Goal: Transaction & Acquisition: Subscribe to service/newsletter

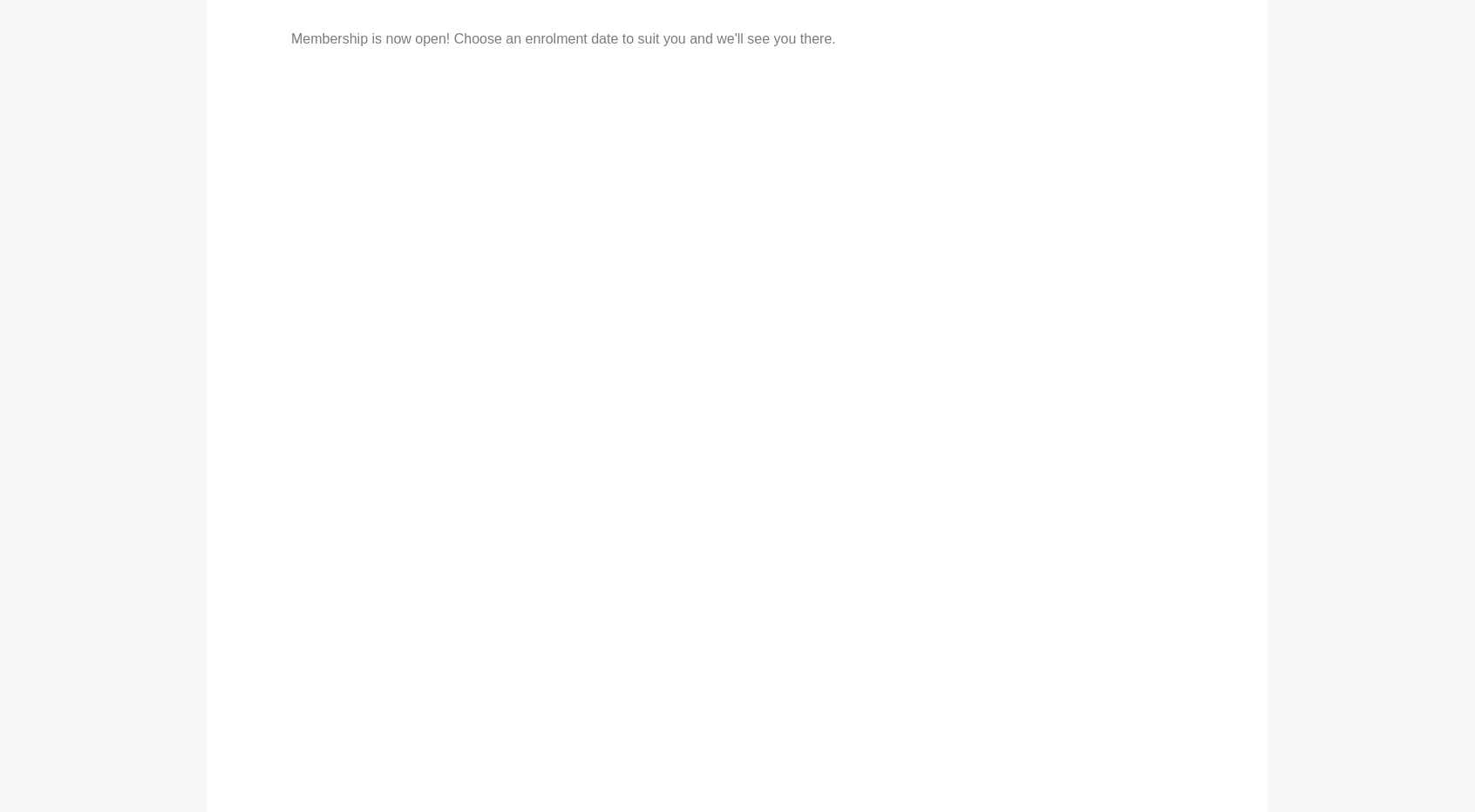
scroll to position [327, 0]
click at [151, 583] on section "Membership is now open! Choose an enrolment date to suit you and we'll see you …" at bounding box center [738, 458] width 1475 height 1007
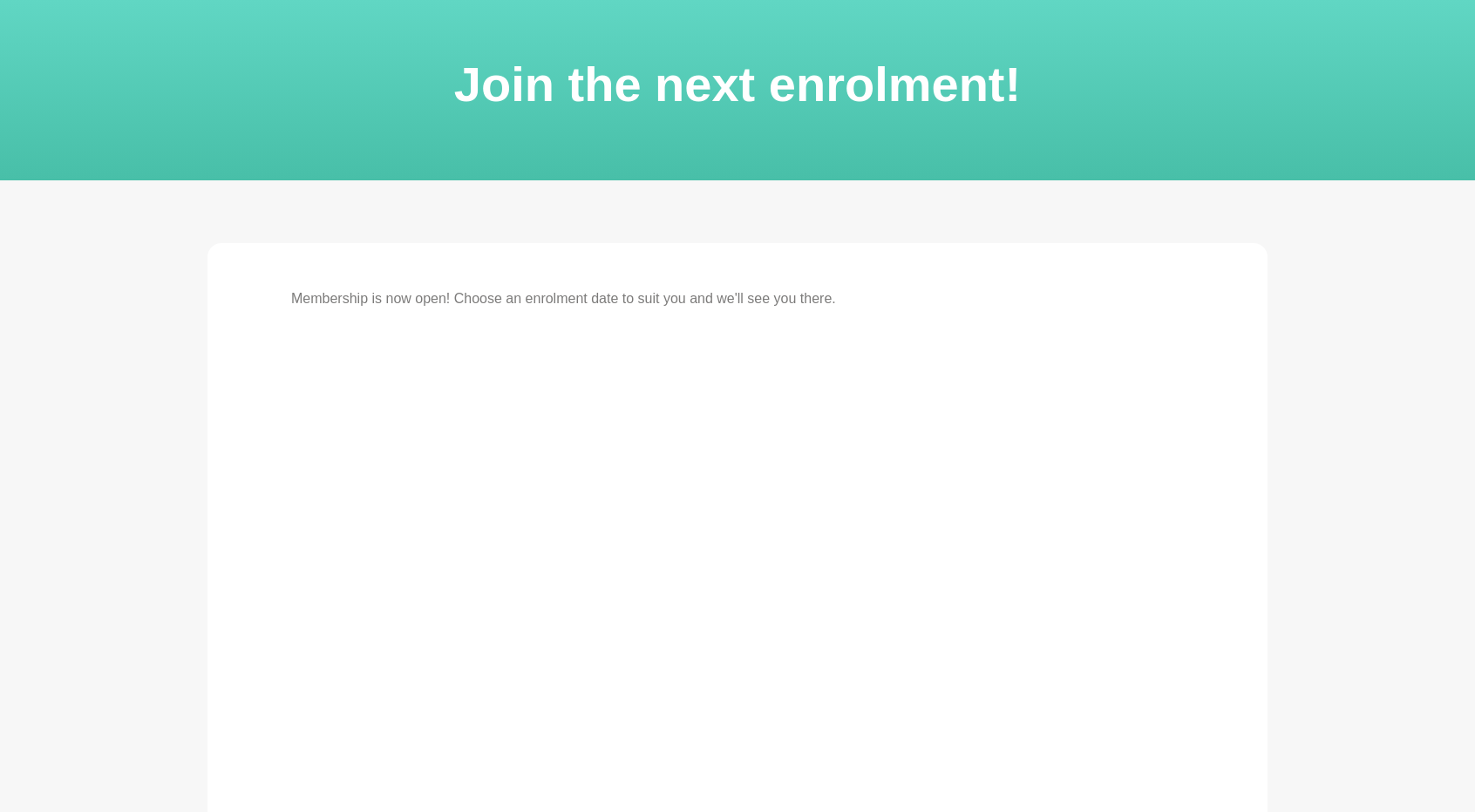
scroll to position [0, 0]
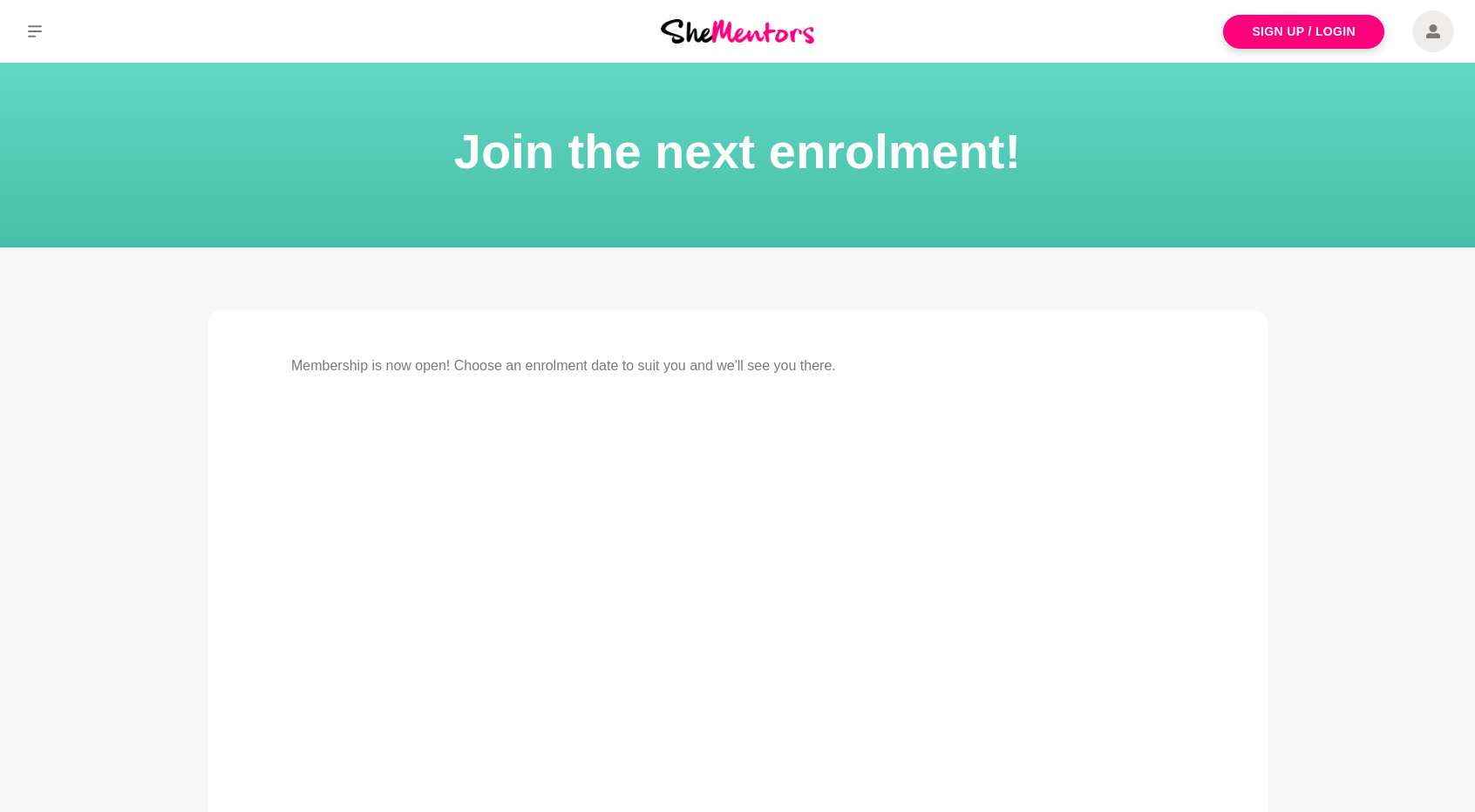
click at [789, 34] on img at bounding box center [738, 31] width 153 height 24
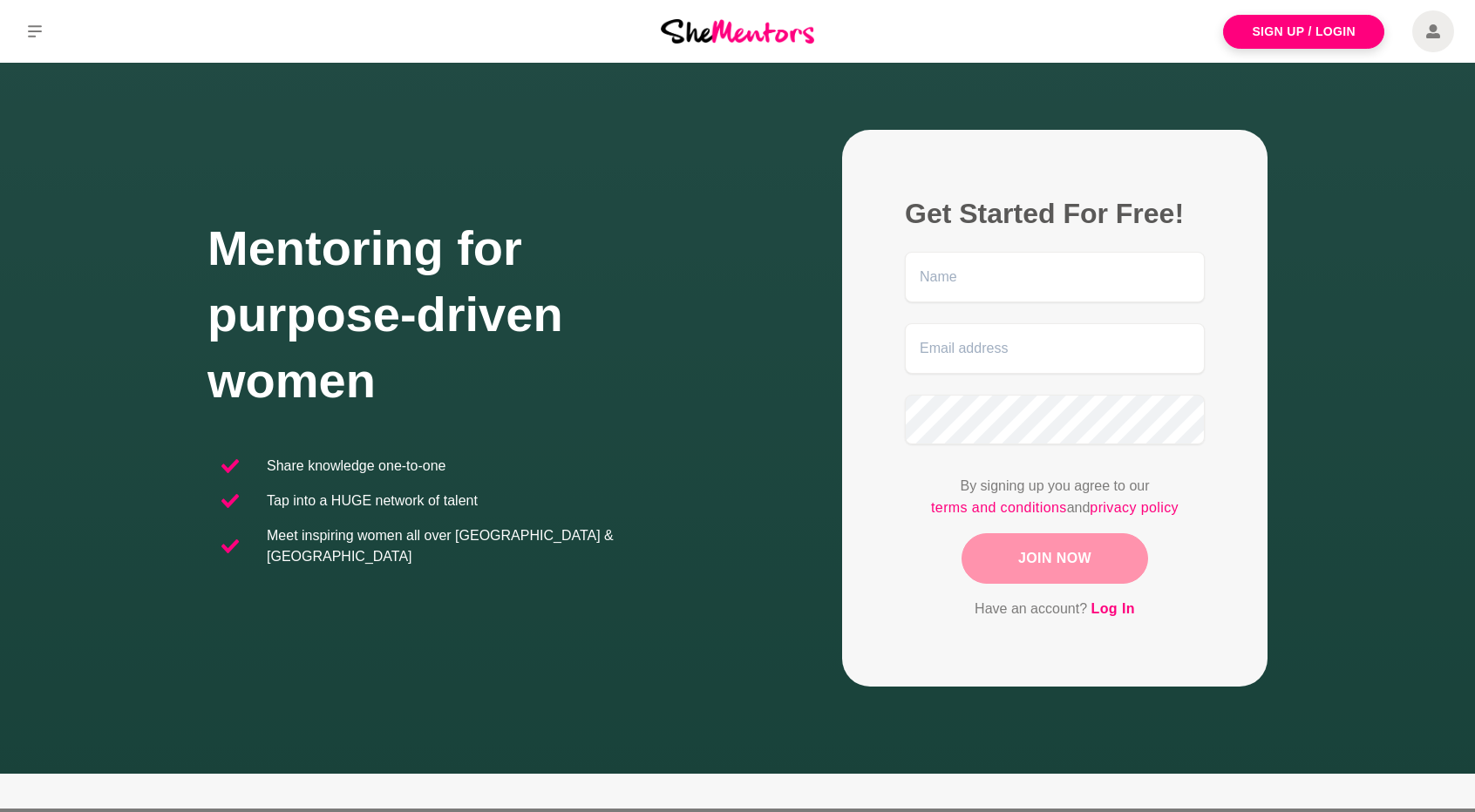
scroll to position [255, 0]
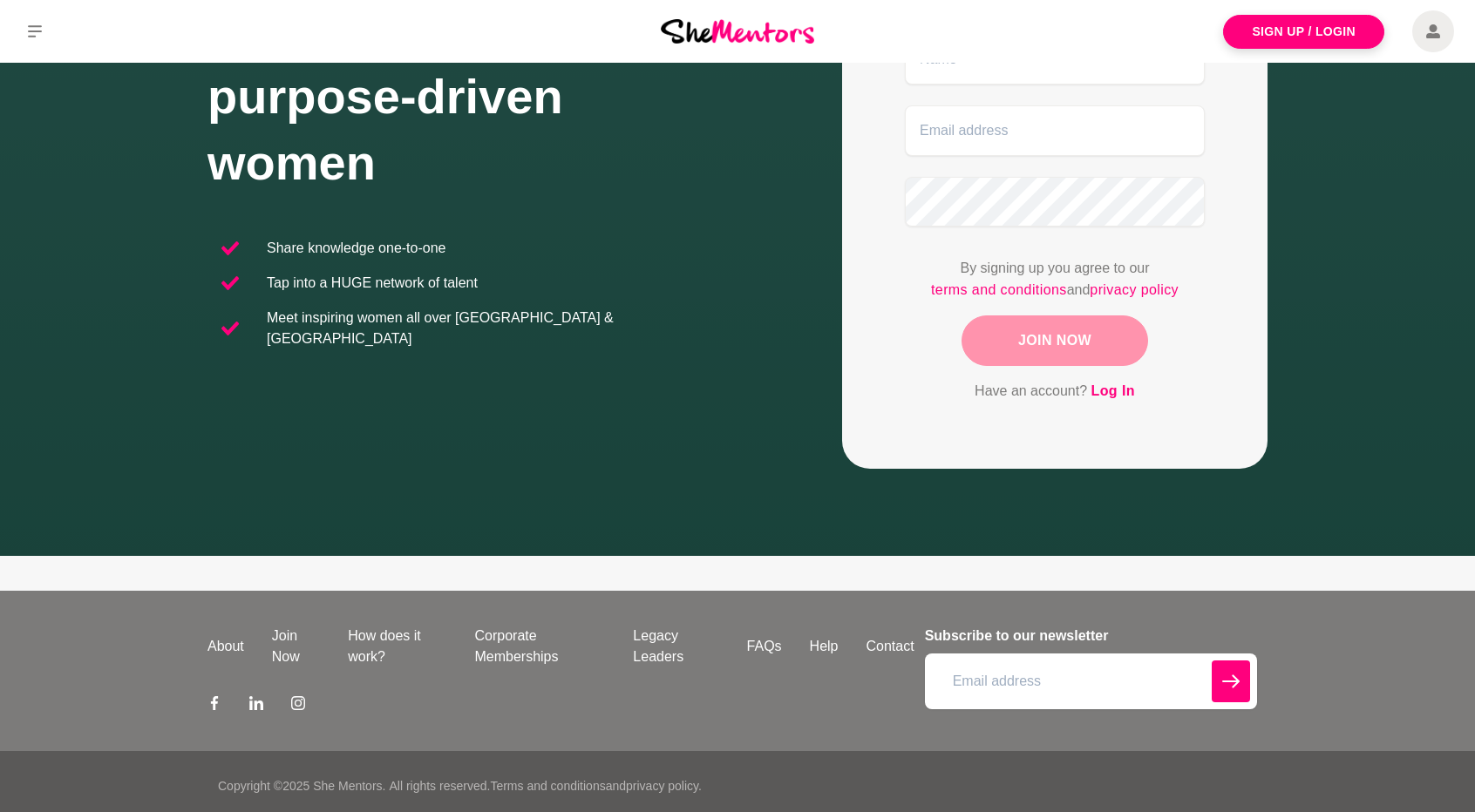
click at [352, 618] on div "About Join Now How does it work? Corporate Memberships Legacy Leaders FAQs Help…" at bounding box center [738, 671] width 1060 height 160
click at [352, 635] on link "How does it work?" at bounding box center [397, 647] width 127 height 42
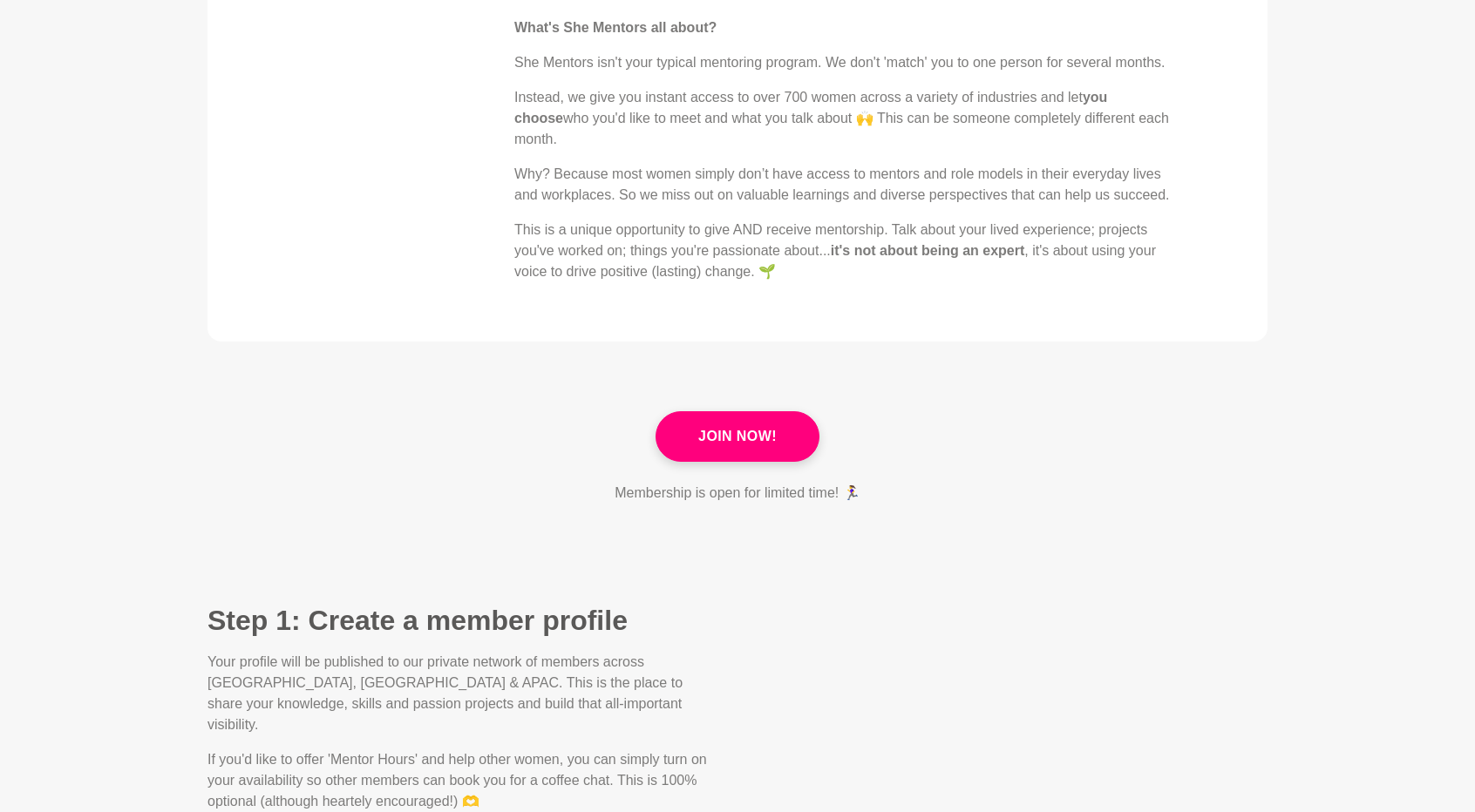
scroll to position [779, 0]
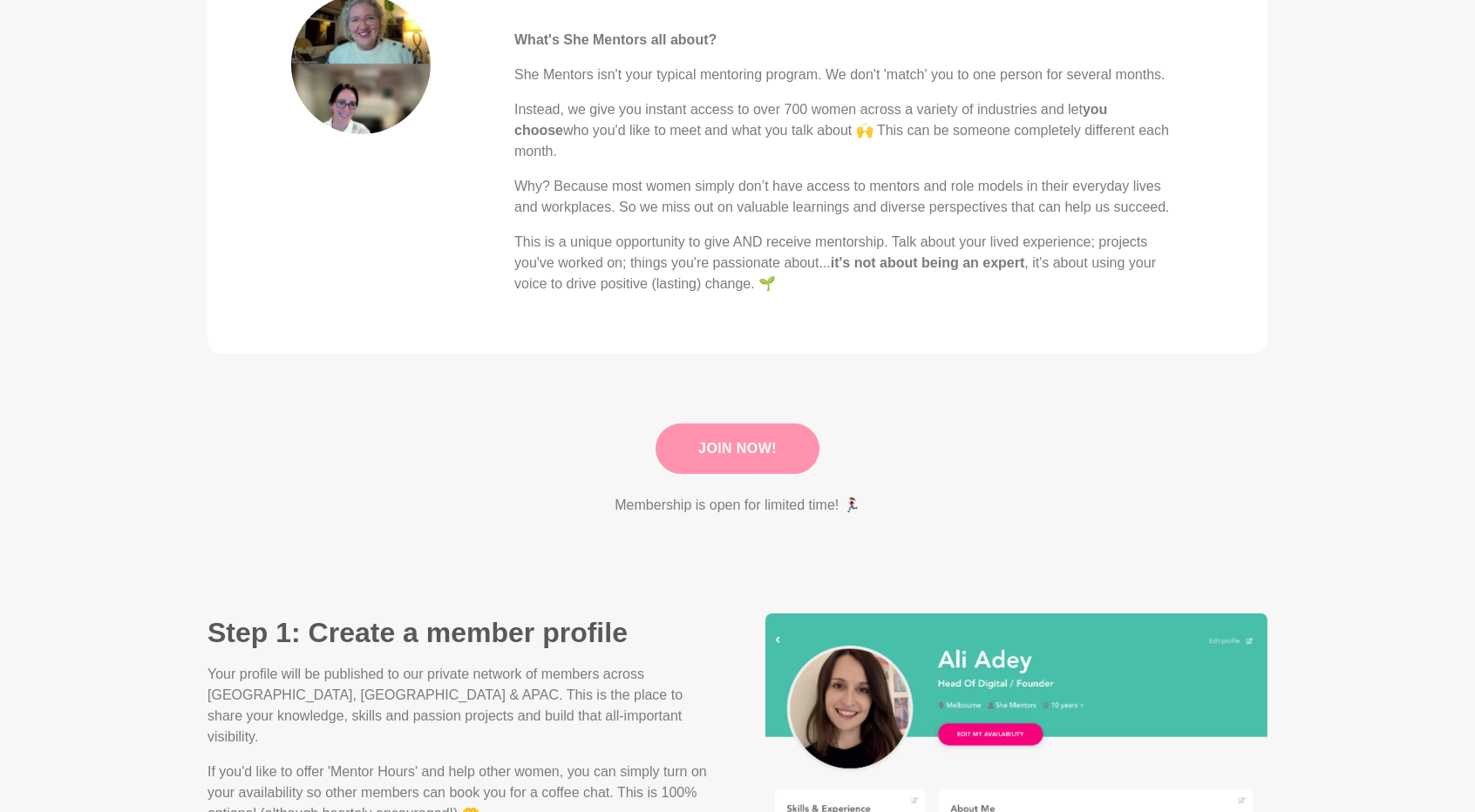
click at [734, 440] on link "Join Now!" at bounding box center [738, 448] width 164 height 50
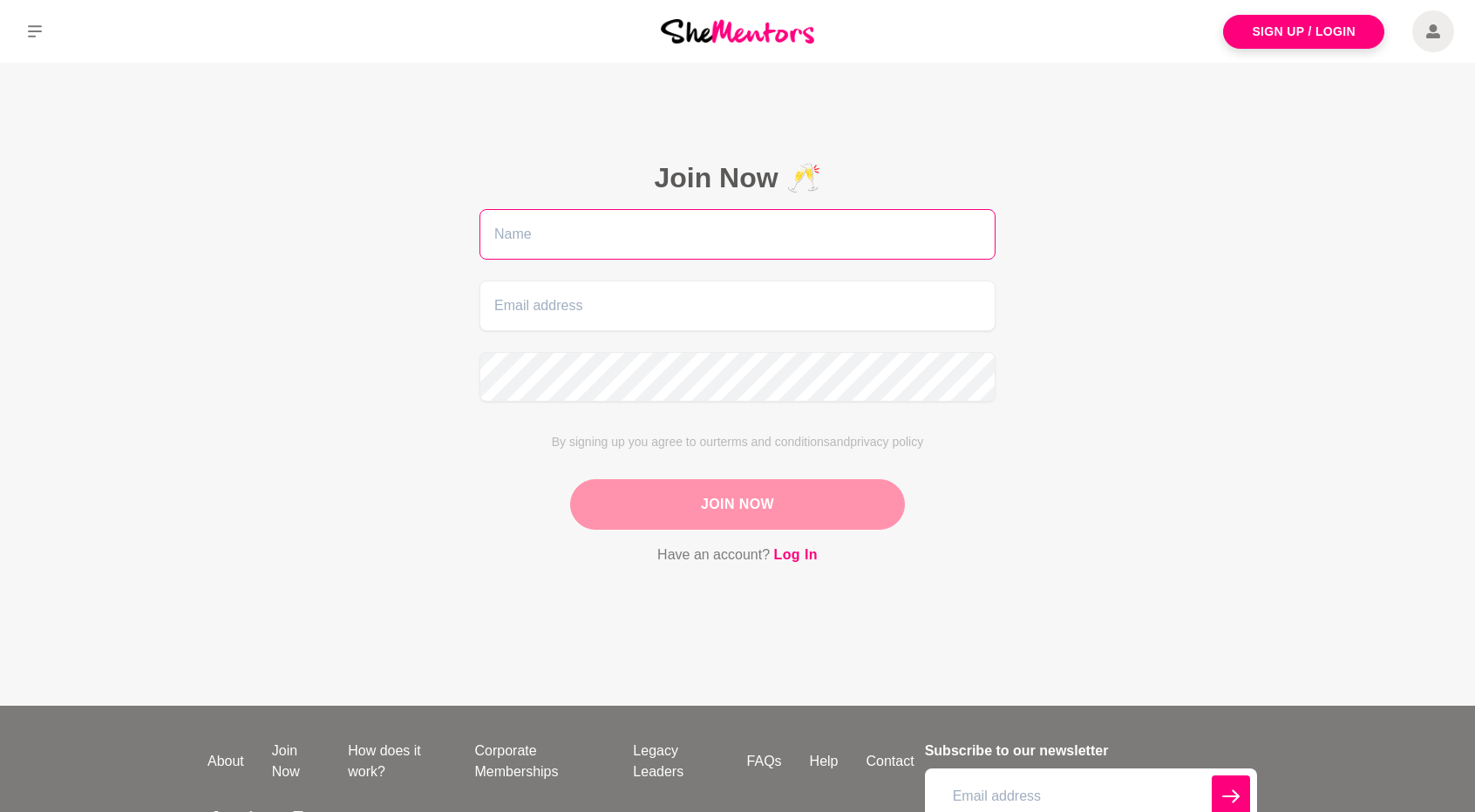
click at [687, 242] on input "text" at bounding box center [738, 234] width 517 height 50
type input "Athenee"
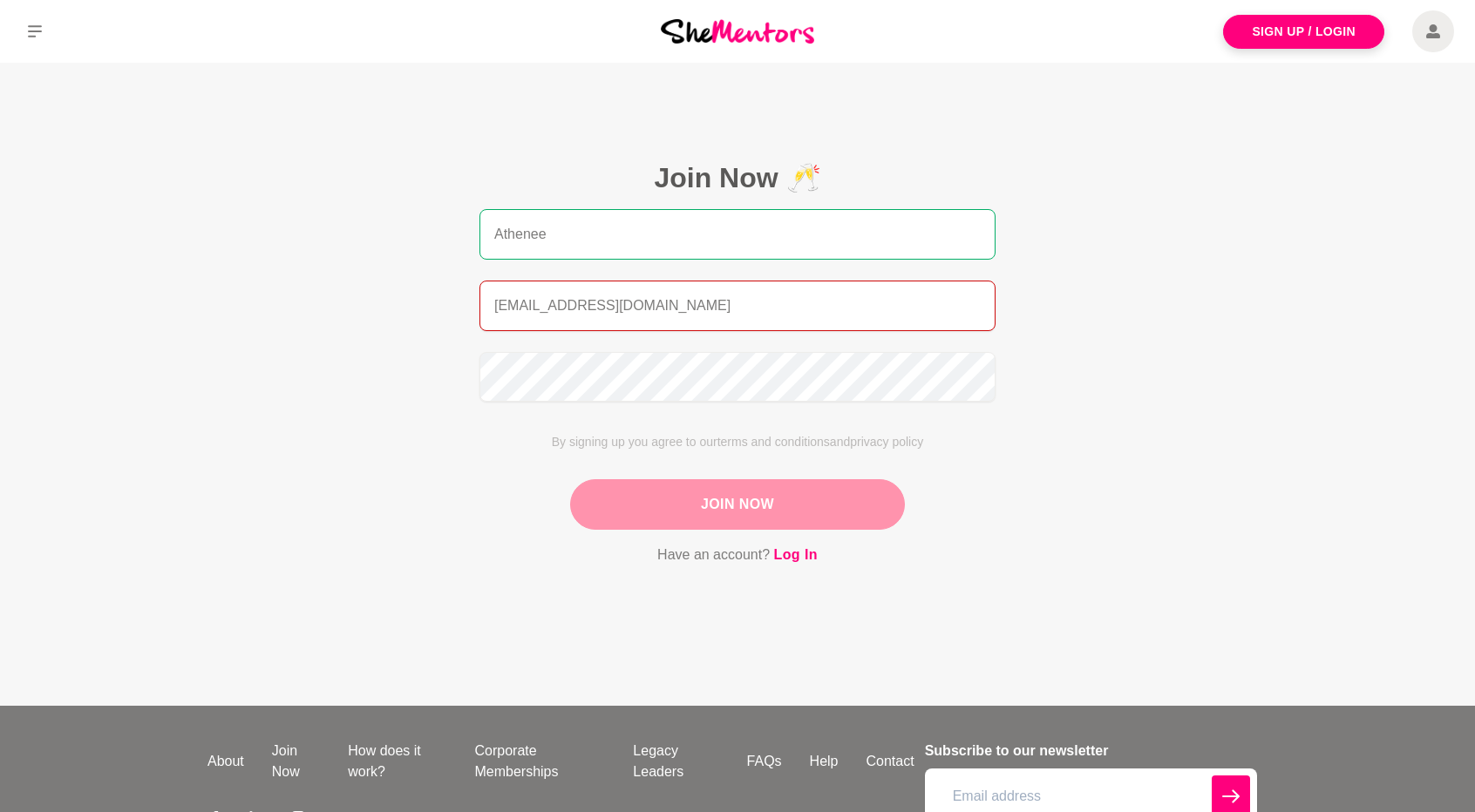
type input "[EMAIL_ADDRESS][DOMAIN_NAME]"
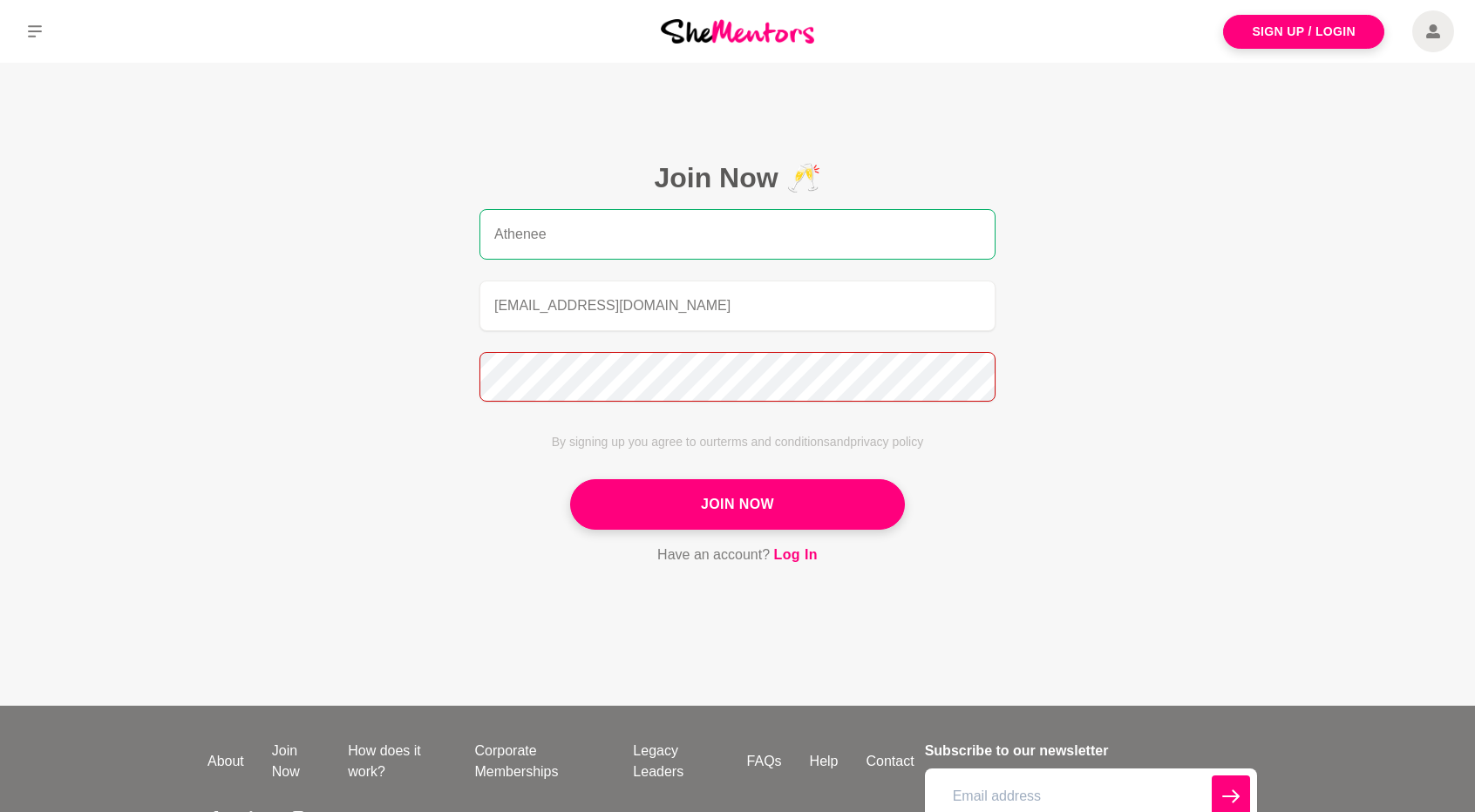
click at [570, 479] on button "Join Now" at bounding box center [738, 504] width 334 height 50
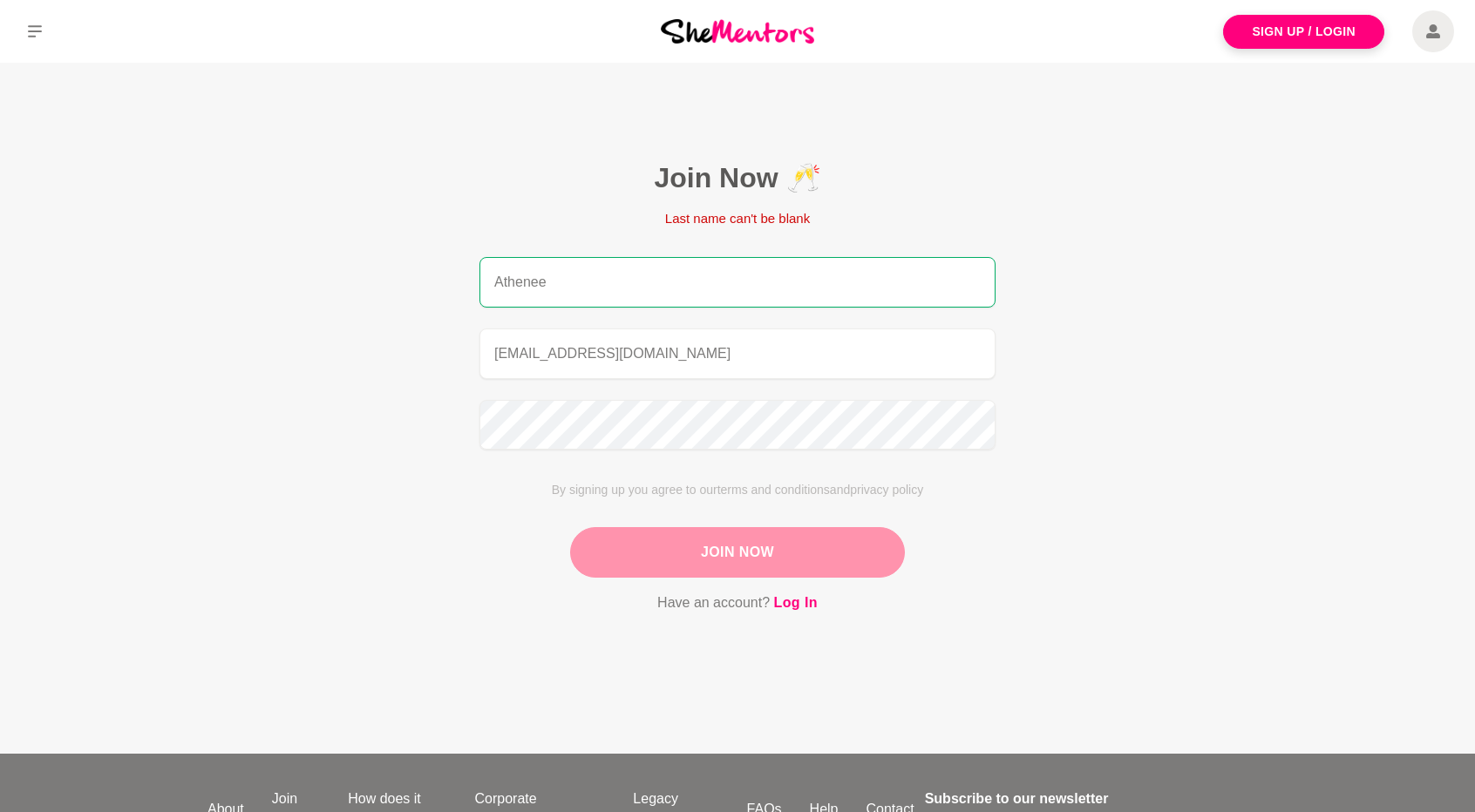
click at [643, 555] on button "Join Now" at bounding box center [738, 552] width 334 height 50
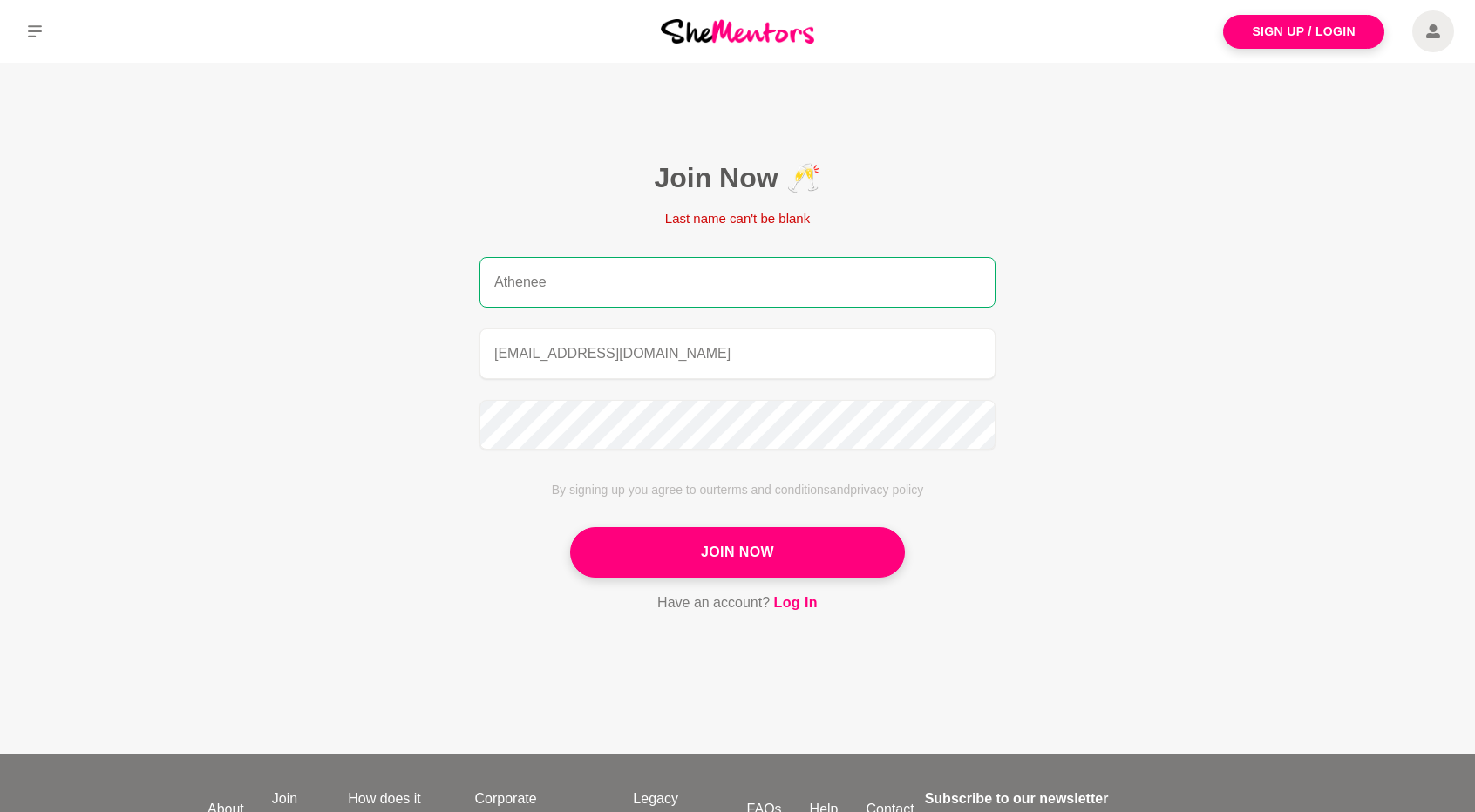
click at [689, 299] on input "Athenee" at bounding box center [738, 282] width 517 height 50
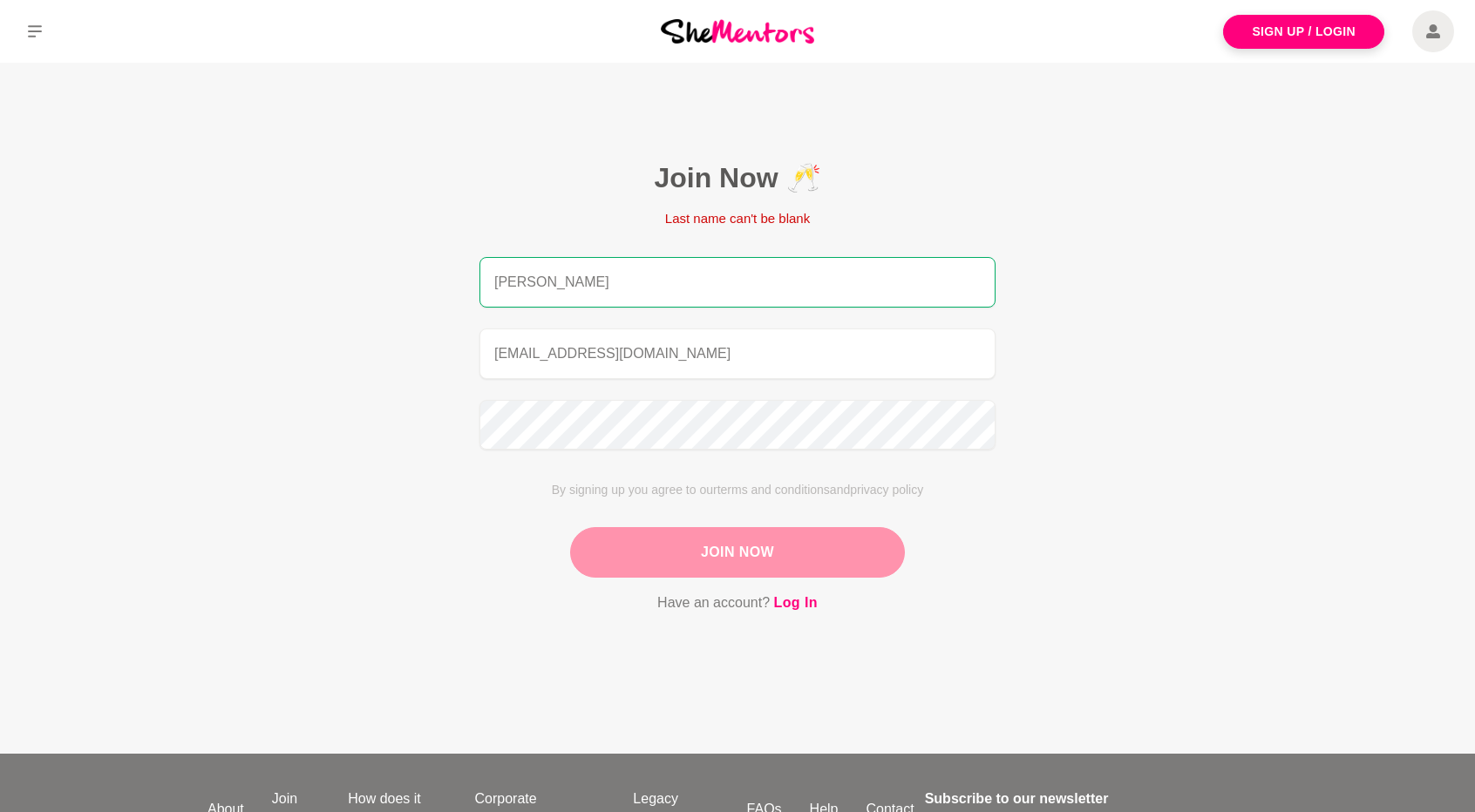
type input "[PERSON_NAME]"
click at [670, 529] on button "Join Now" at bounding box center [738, 552] width 334 height 50
click at [652, 551] on button "Join Now" at bounding box center [738, 552] width 334 height 50
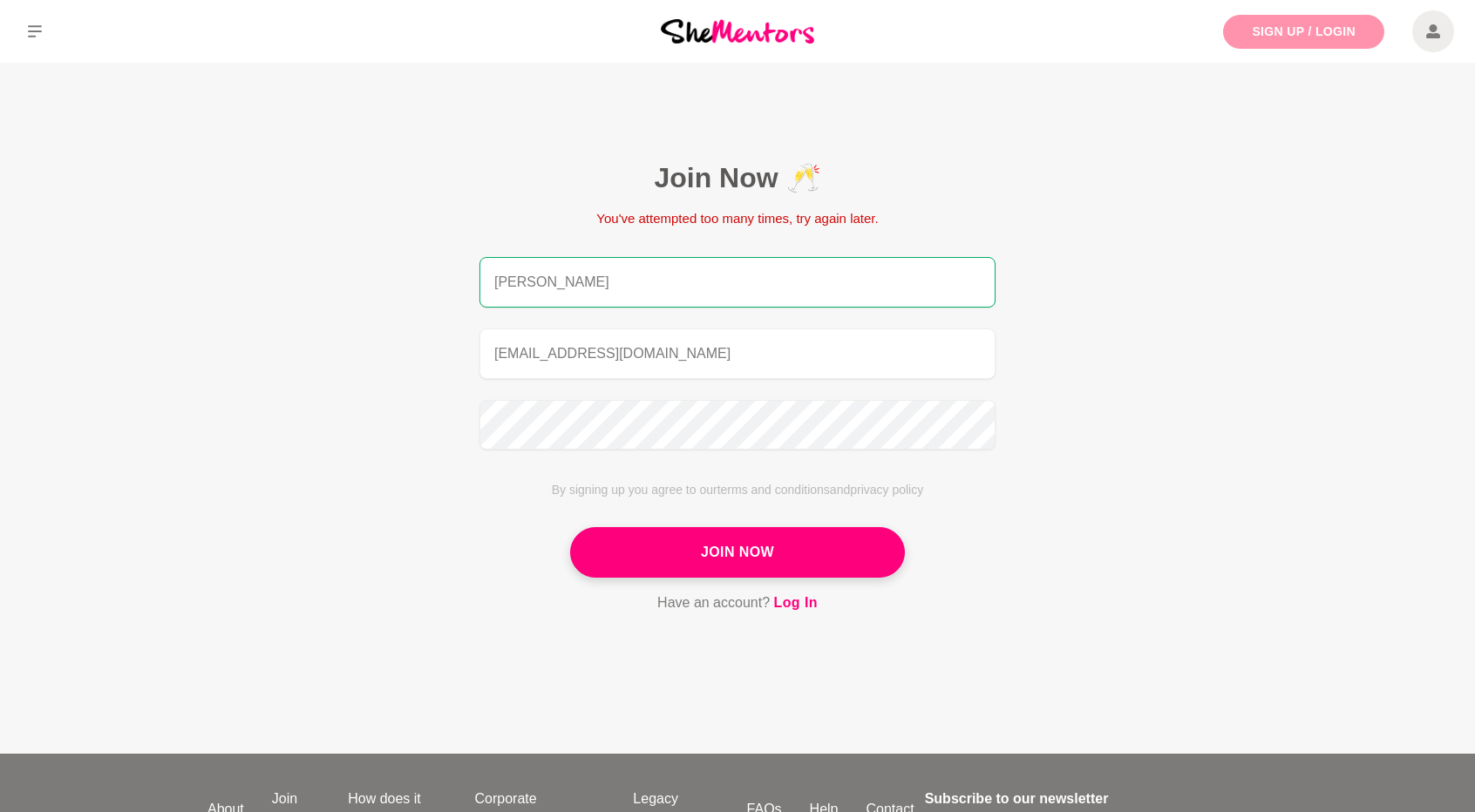
click at [1283, 43] on link "Sign Up / Login" at bounding box center [1303, 32] width 161 height 34
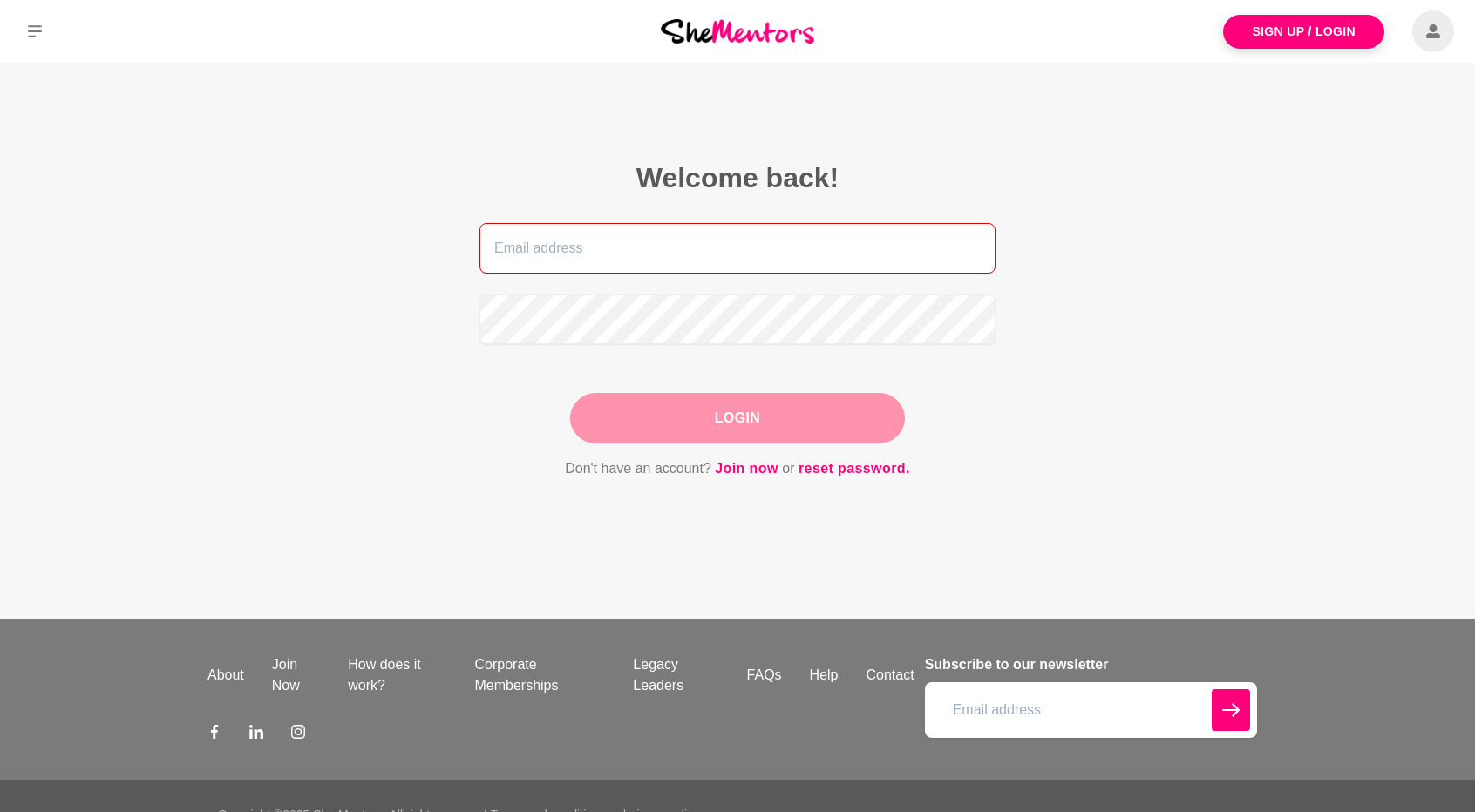
type input "[EMAIL_ADDRESS][DOMAIN_NAME]"
click at [664, 410] on button "Login" at bounding box center [738, 418] width 334 height 50
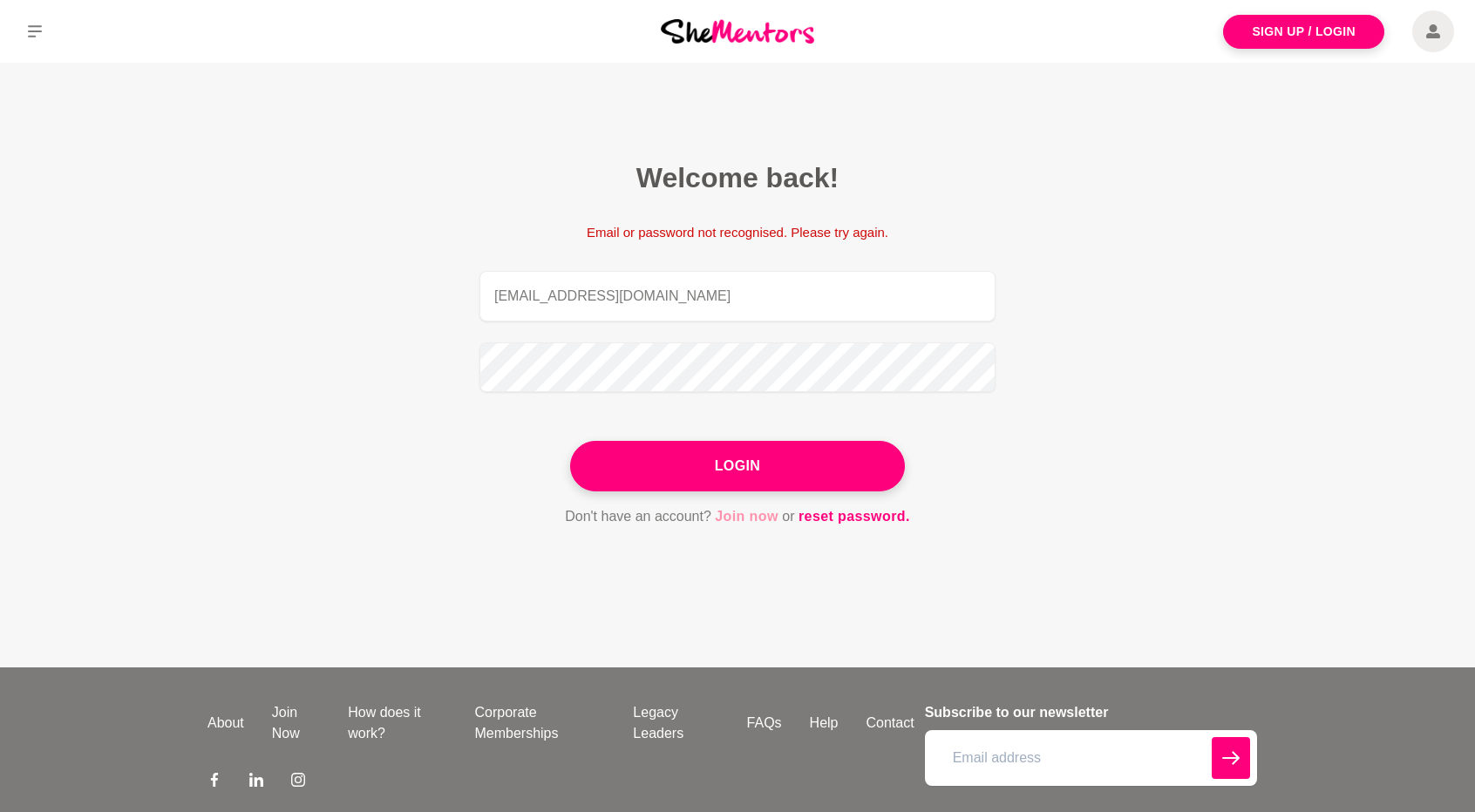
click at [751, 518] on link "Join now" at bounding box center [746, 517] width 63 height 23
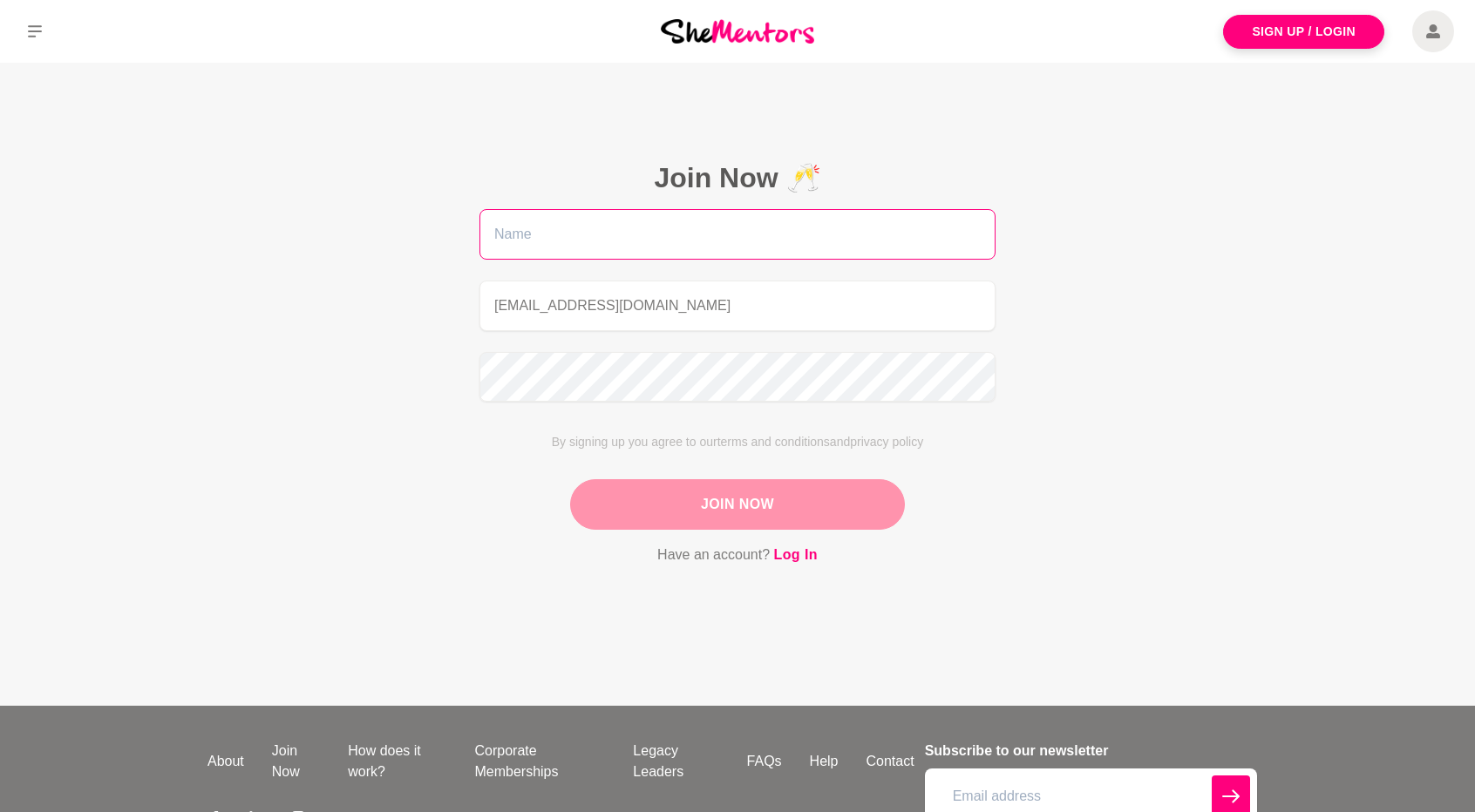
click at [690, 253] on input "text" at bounding box center [738, 234] width 517 height 50
type input "[PERSON_NAME]"
click at [710, 520] on button "Join Now" at bounding box center [738, 504] width 334 height 50
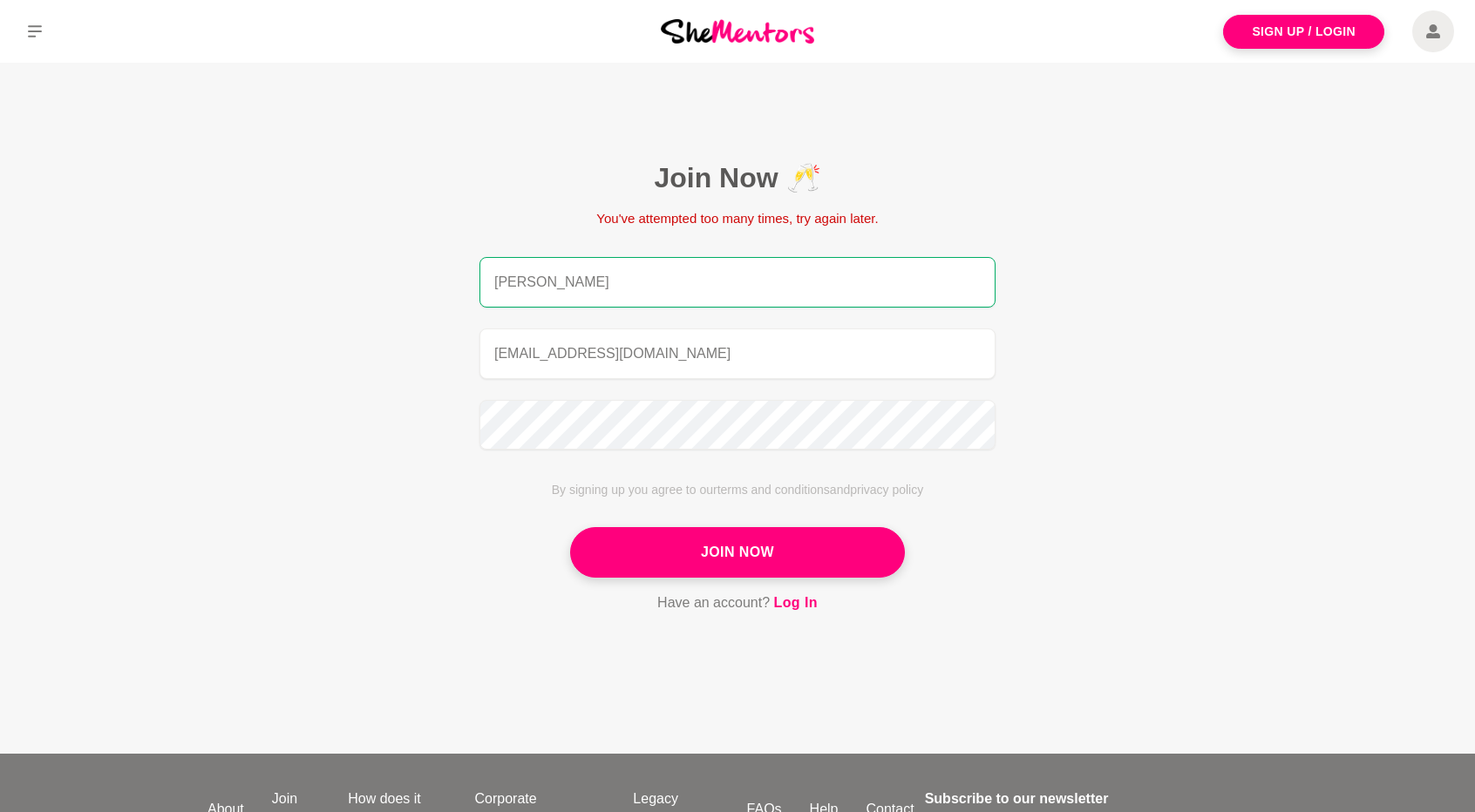
click at [767, 41] on img at bounding box center [738, 31] width 153 height 24
